Goal: Information Seeking & Learning: Learn about a topic

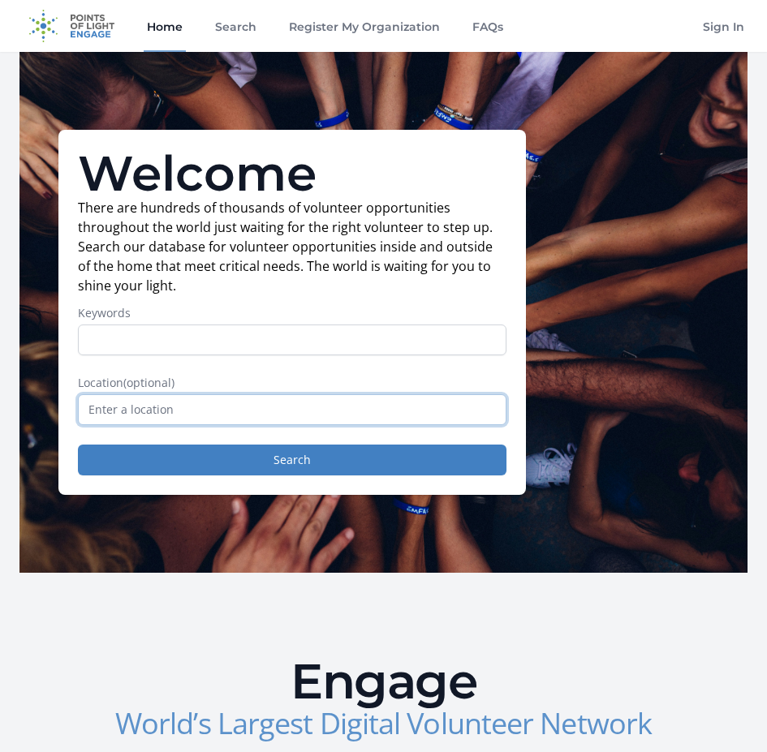
click at [239, 413] on input "text" at bounding box center [292, 409] width 428 height 31
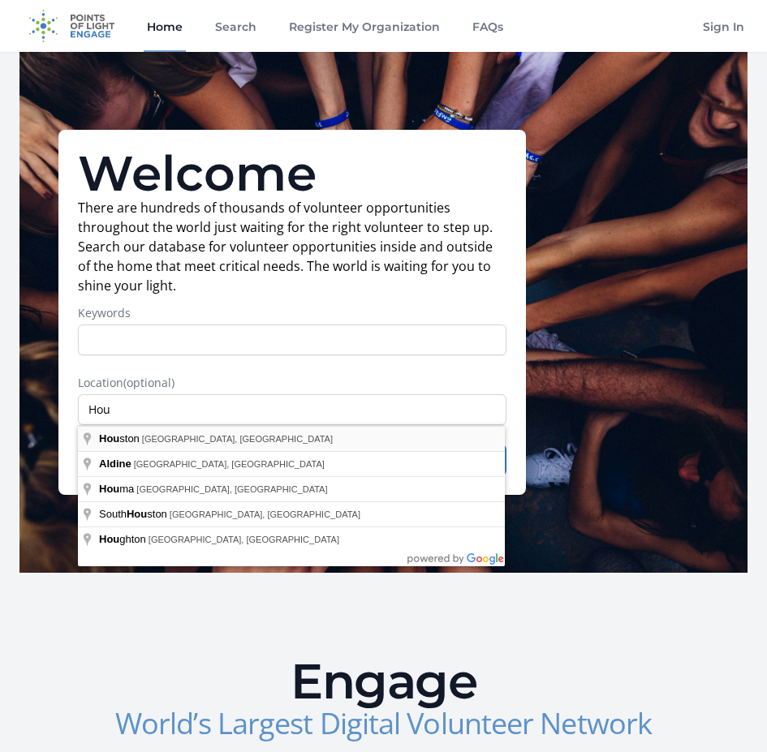
type input "[GEOGRAPHIC_DATA], [GEOGRAPHIC_DATA], [GEOGRAPHIC_DATA]"
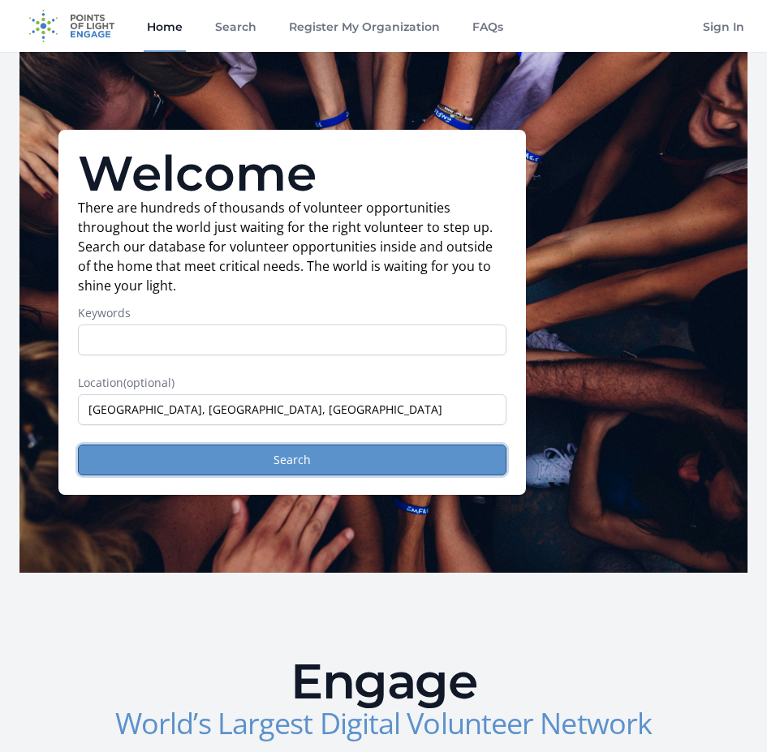
click at [316, 463] on button "Search" at bounding box center [292, 460] width 428 height 31
